Goal: Information Seeking & Learning: Understand process/instructions

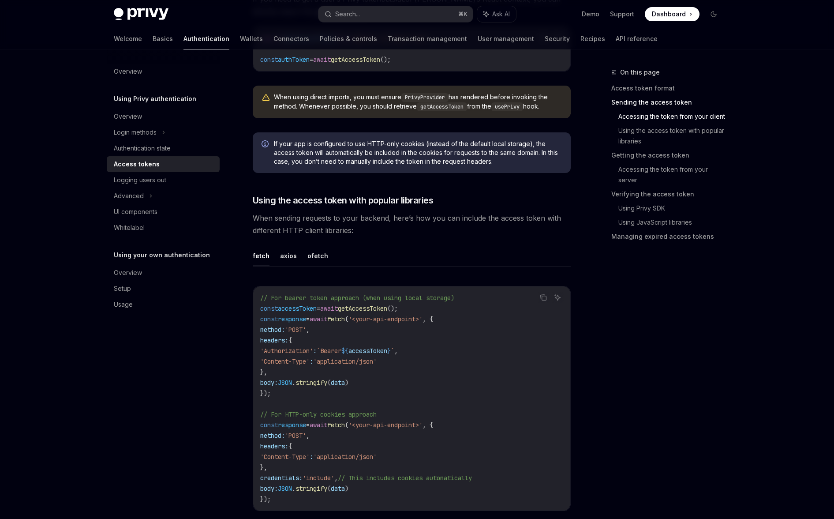
scroll to position [682, 0]
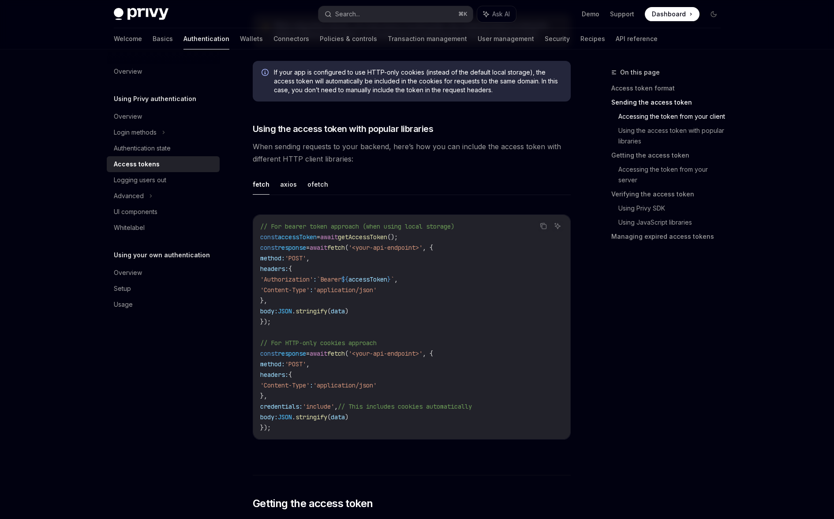
click at [280, 438] on div "Copy Ask AI // For bearer token approach (when using local storage) const acces…" at bounding box center [412, 329] width 318 height 248
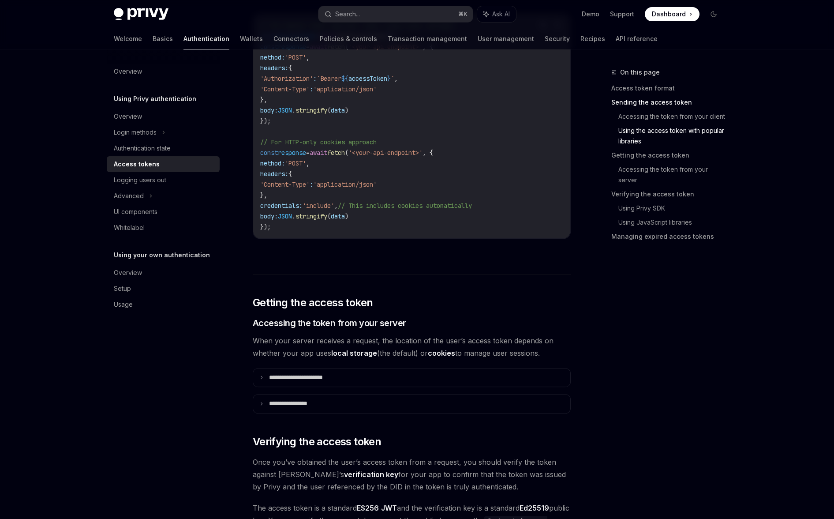
scroll to position [883, 0]
click at [293, 376] on p "**********" at bounding box center [306, 377] width 74 height 8
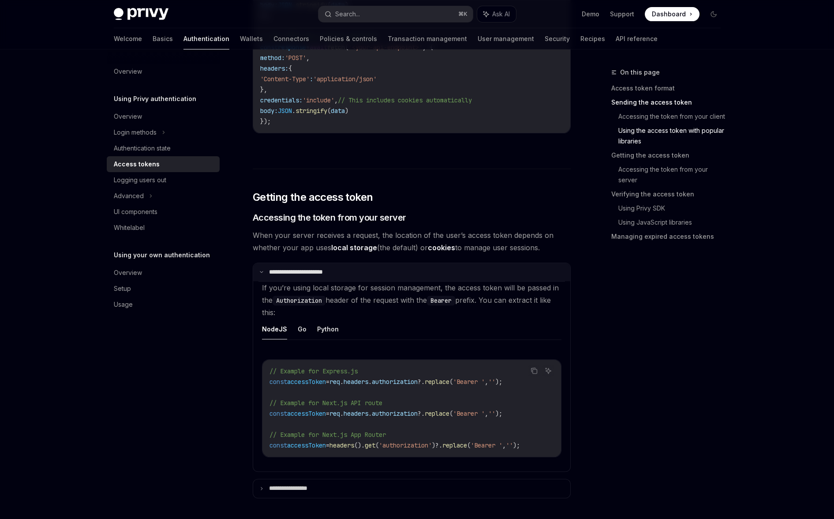
scroll to position [1001, 0]
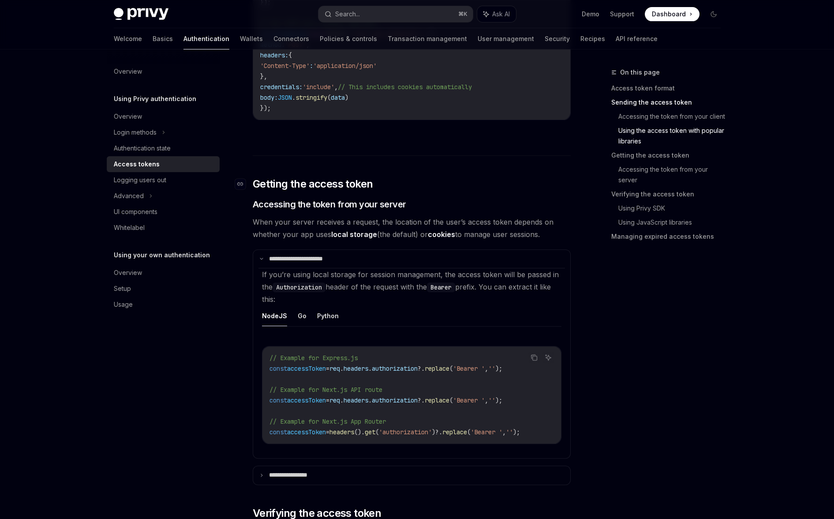
click at [249, 180] on link "​" at bounding box center [244, 184] width 18 height 14
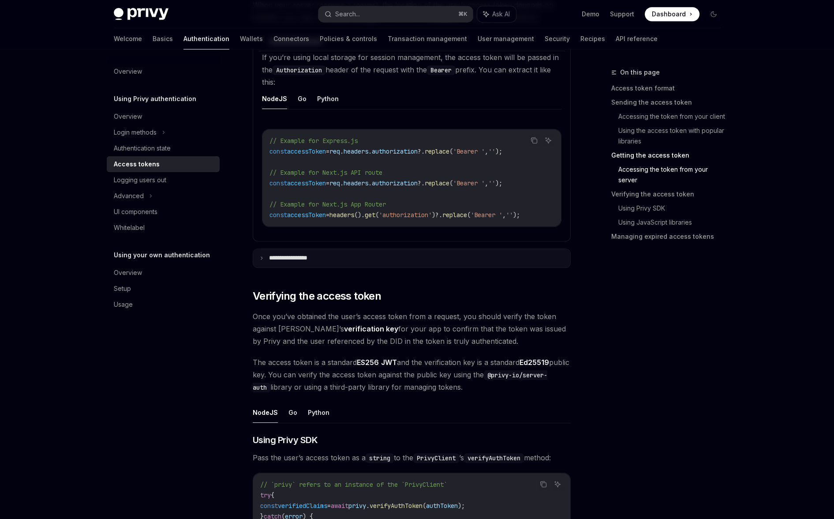
click at [299, 256] on p "**********" at bounding box center [297, 258] width 56 height 8
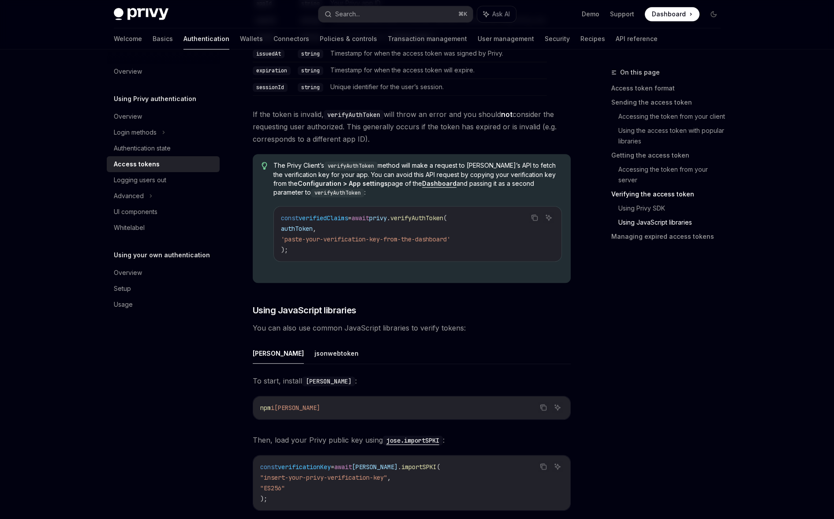
scroll to position [1983, 0]
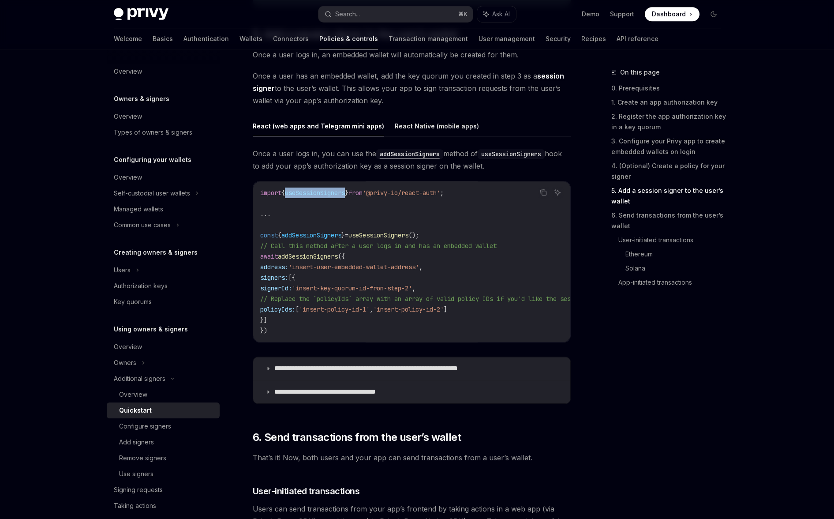
scroll to position [1472, 0]
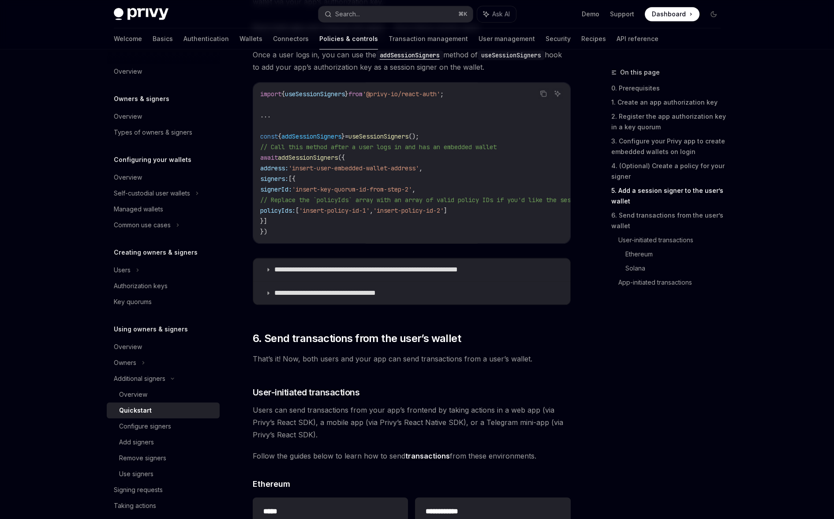
click at [299, 206] on span "[" at bounding box center [297, 210] width 4 height 8
drag, startPoint x: 288, startPoint y: 207, endPoint x: 531, endPoint y: 210, distance: 243.4
click at [531, 210] on code "import { useSessionSigners } from '@privy-io/react-auth' ; ... const { addSessi…" at bounding box center [729, 163] width 938 height 148
drag, startPoint x: 490, startPoint y: 209, endPoint x: 335, endPoint y: 209, distance: 155.2
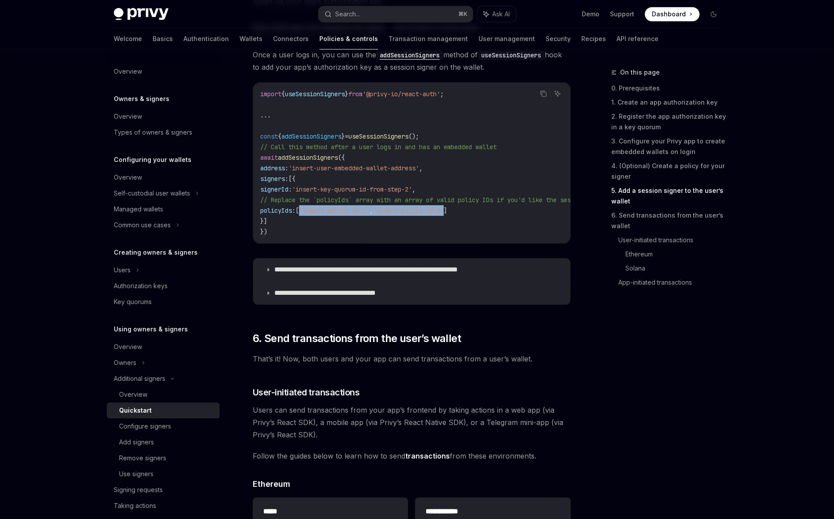
click at [335, 209] on span "policyIds: [ 'insert-policy-id-1' , 'insert-policy-id-2' ]" at bounding box center [353, 210] width 187 height 8
click at [354, 218] on code "import { useSessionSigners } from '@privy-io/react-auth' ; ... const { addSessi…" at bounding box center [729, 163] width 938 height 148
click at [360, 211] on span "'insert-policy-id-1'" at bounding box center [334, 210] width 71 height 8
click at [383, 214] on code "import { useSessionSigners } from '@privy-io/react-auth' ; ... const { addSessi…" at bounding box center [729, 163] width 938 height 148
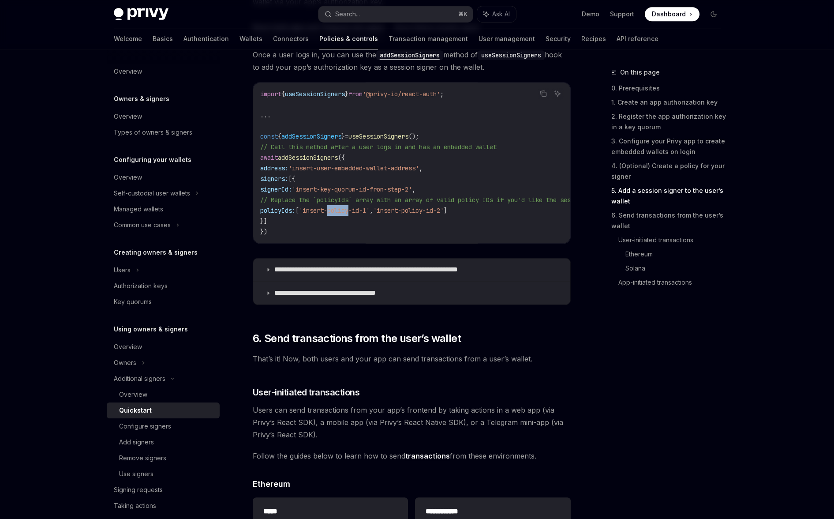
click at [383, 214] on code "import { useSessionSigners } from '@privy-io/react-auth' ; ... const { addSessi…" at bounding box center [729, 163] width 938 height 148
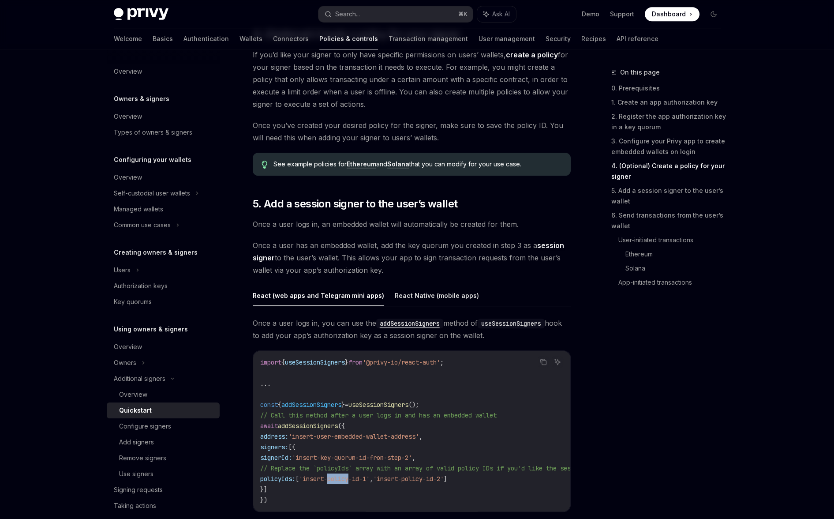
scroll to position [1159, 0]
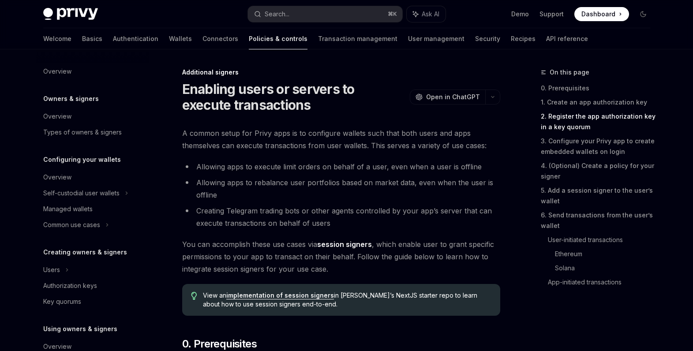
scroll to position [793, 0]
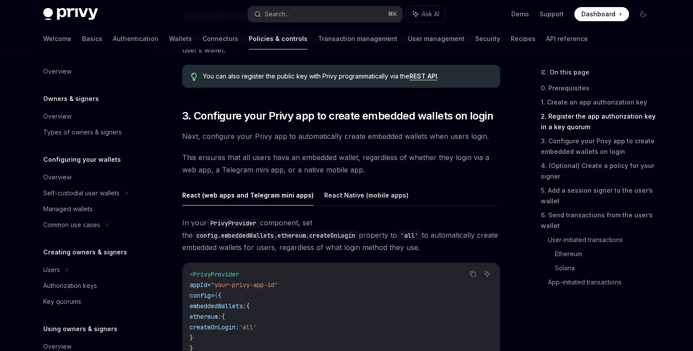
click at [196, 19] on div "Privy Docs home page" at bounding box center [142, 14] width 198 height 12
